Goal: Task Accomplishment & Management: Manage account settings

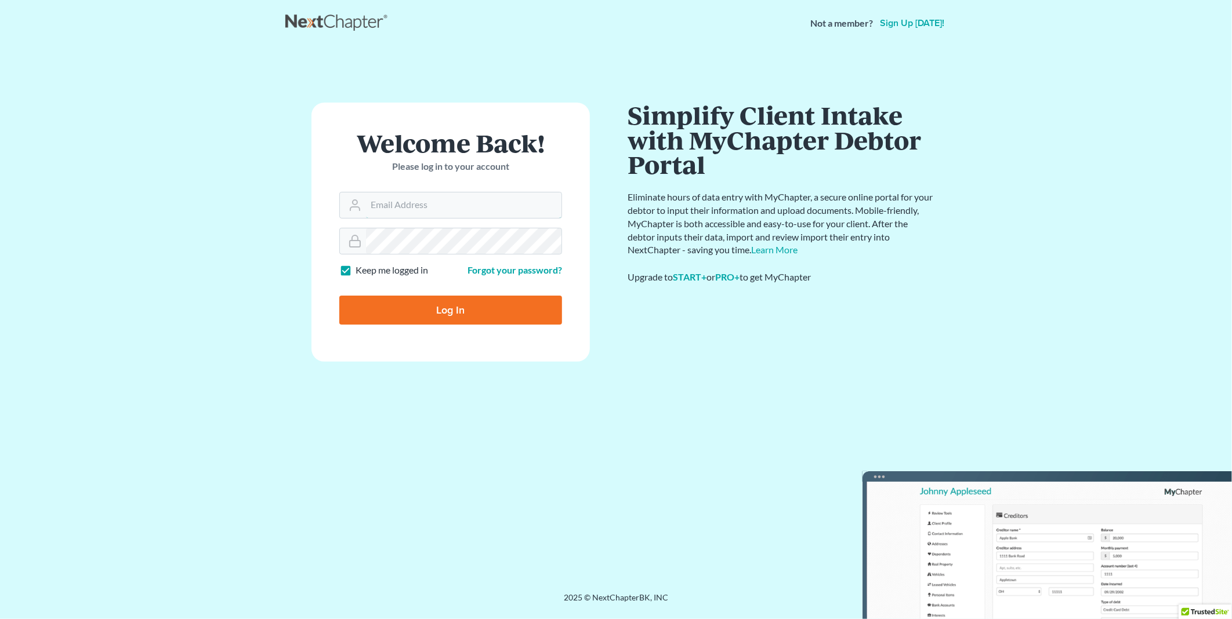
type input "[EMAIL_ADDRESS][DOMAIN_NAME]"
click at [426, 308] on input "Log In" at bounding box center [450, 310] width 223 height 29
type input "Thinking..."
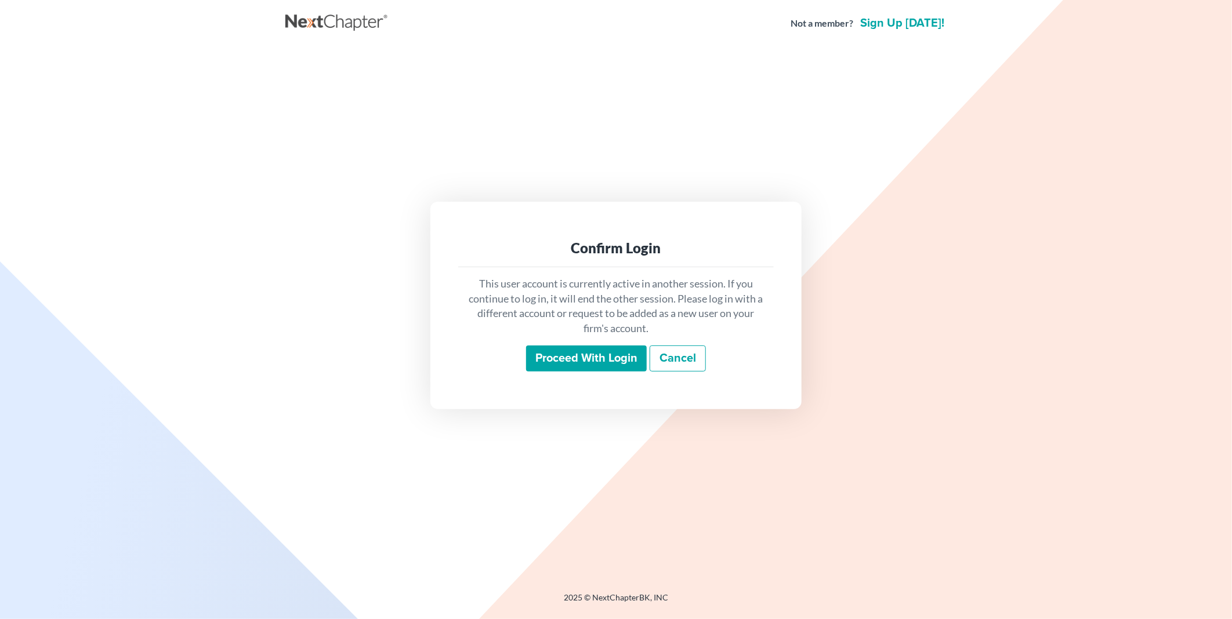
click at [586, 358] on input "Proceed with login" at bounding box center [586, 359] width 121 height 27
